Goal: Communication & Community: Ask a question

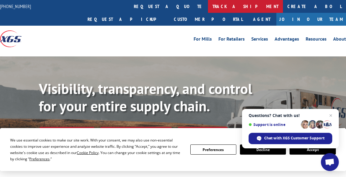
click at [208, 7] on link "track a shipment" at bounding box center [245, 6] width 75 height 13
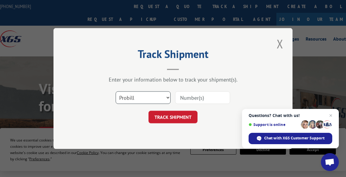
click at [142, 98] on select "Select category... Probill BOL PO" at bounding box center [143, 97] width 55 height 13
select select "bol"
click at [116, 91] on select "Select category... Probill BOL PO" at bounding box center [143, 97] width 55 height 13
click at [188, 98] on input at bounding box center [202, 97] width 55 height 13
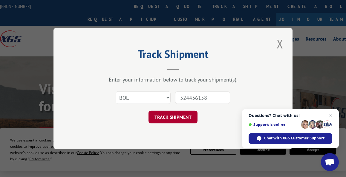
type input "524436158"
click at [178, 116] on button "TRACK SHIPMENT" at bounding box center [172, 117] width 49 height 13
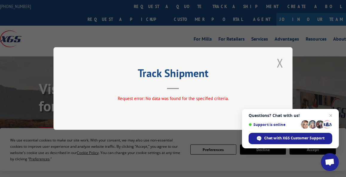
click at [282, 64] on button "Close modal" at bounding box center [280, 63] width 10 height 16
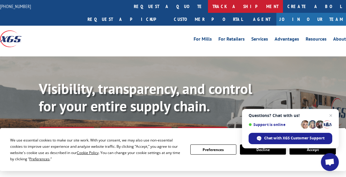
click at [208, 5] on link "track a shipment" at bounding box center [245, 6] width 75 height 13
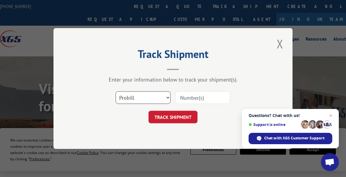
click at [149, 99] on select "Select category... Probill BOL PO" at bounding box center [143, 97] width 55 height 13
select select "bol"
click at [116, 91] on select "Select category... Probill BOL PO" at bounding box center [143, 97] width 55 height 13
click at [194, 100] on input at bounding box center [202, 97] width 55 height 13
type input "524311456"
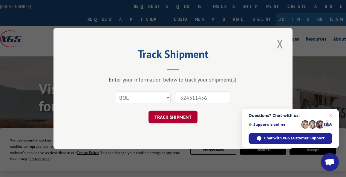
click at [172, 117] on button "TRACK SHIPMENT" at bounding box center [172, 117] width 49 height 13
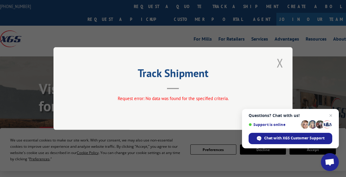
click at [282, 62] on button "Close modal" at bounding box center [280, 63] width 10 height 16
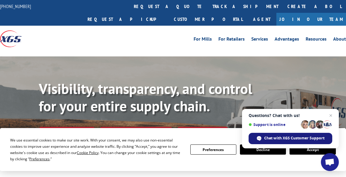
click at [310, 137] on span "Chat with XGS Customer Support" at bounding box center [294, 138] width 60 height 5
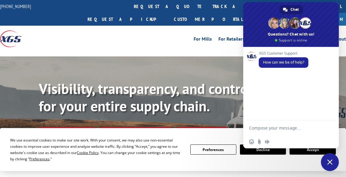
click at [274, 129] on textarea "Compose your message..." at bounding box center [285, 127] width 72 height 15
type textarea "Hi..!"
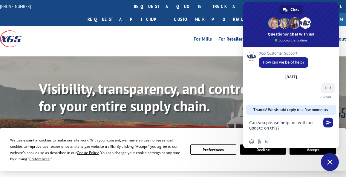
type textarea "Can you please help me with an update on this?"
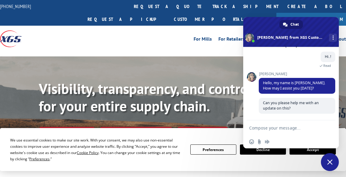
scroll to position [31, 0]
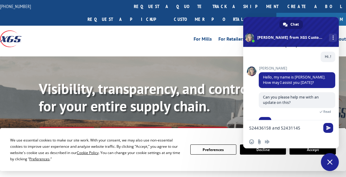
type textarea "524436158 and 524311456"
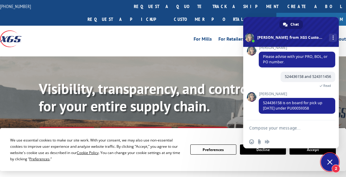
scroll to position [116, 0]
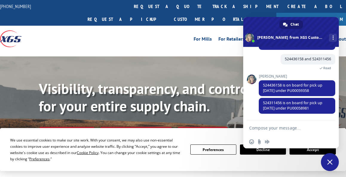
click at [294, 125] on textarea "Compose your message..." at bounding box center [285, 127] width 72 height 15
type textarea "alright... Thank you for your help..!!"
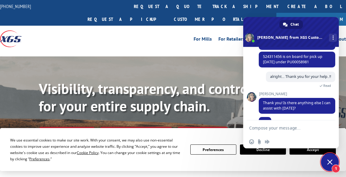
scroll to position [168, 0]
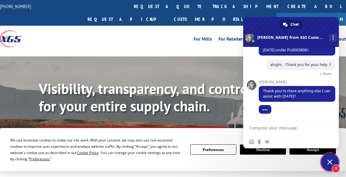
click at [95, 147] on div "We use essential cookies to make our site work. With your consent, we may also …" at bounding box center [96, 149] width 173 height 25
click at [274, 128] on textarea "Compose your message..." at bounding box center [285, 127] width 72 height 15
type textarea "That's all i needed."
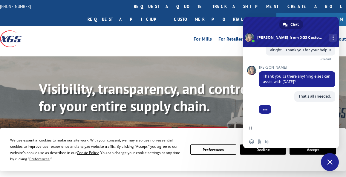
scroll to position [183, 0]
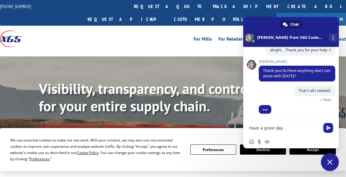
type textarea "Have a great day..!"
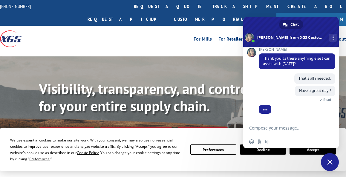
scroll to position [195, 0]
